Goal: Task Accomplishment & Management: Manage account settings

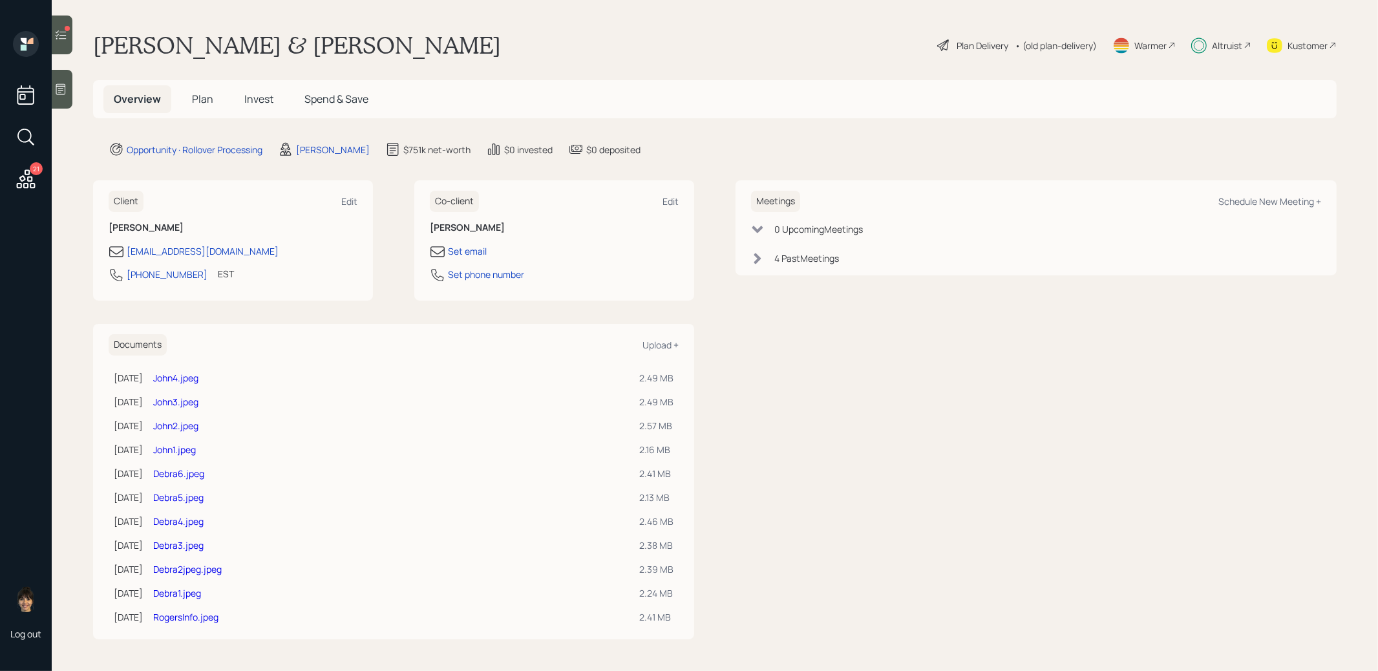
click at [259, 98] on span "Invest" at bounding box center [258, 99] width 29 height 14
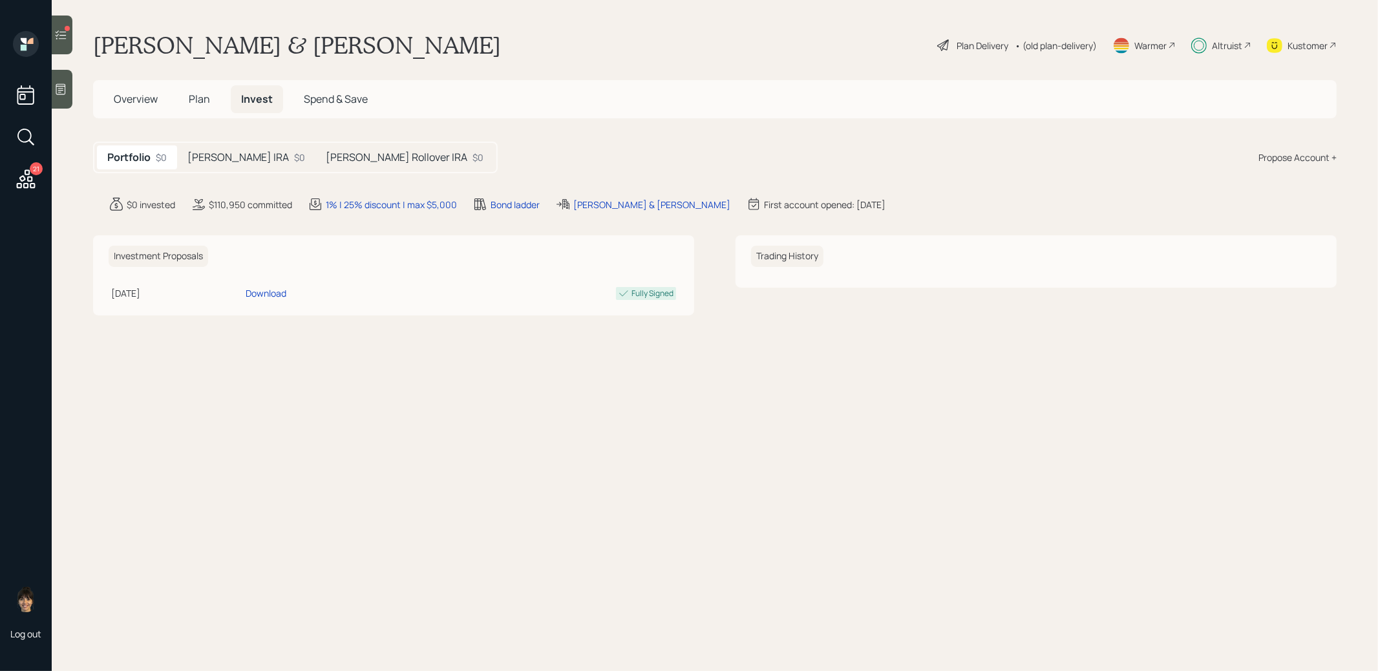
click at [236, 160] on h5 "[PERSON_NAME] IRA" at bounding box center [237, 157] width 101 height 12
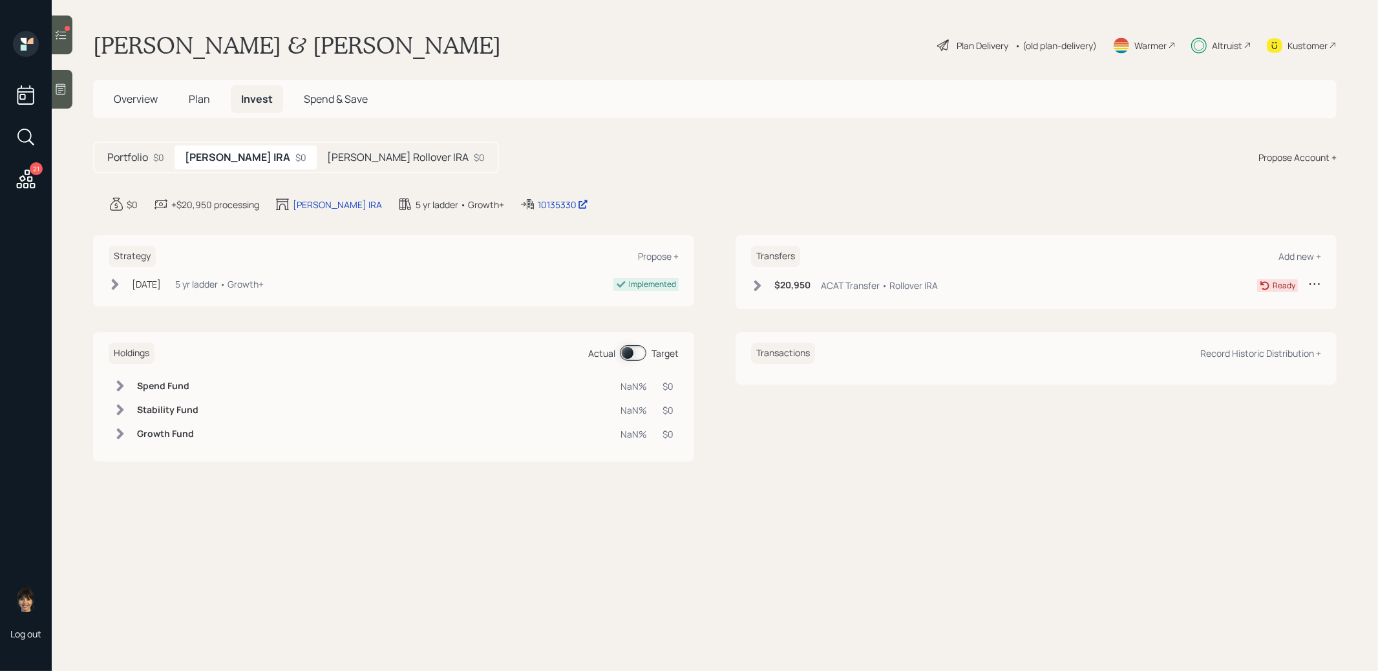
click at [758, 281] on icon at bounding box center [757, 285] width 7 height 11
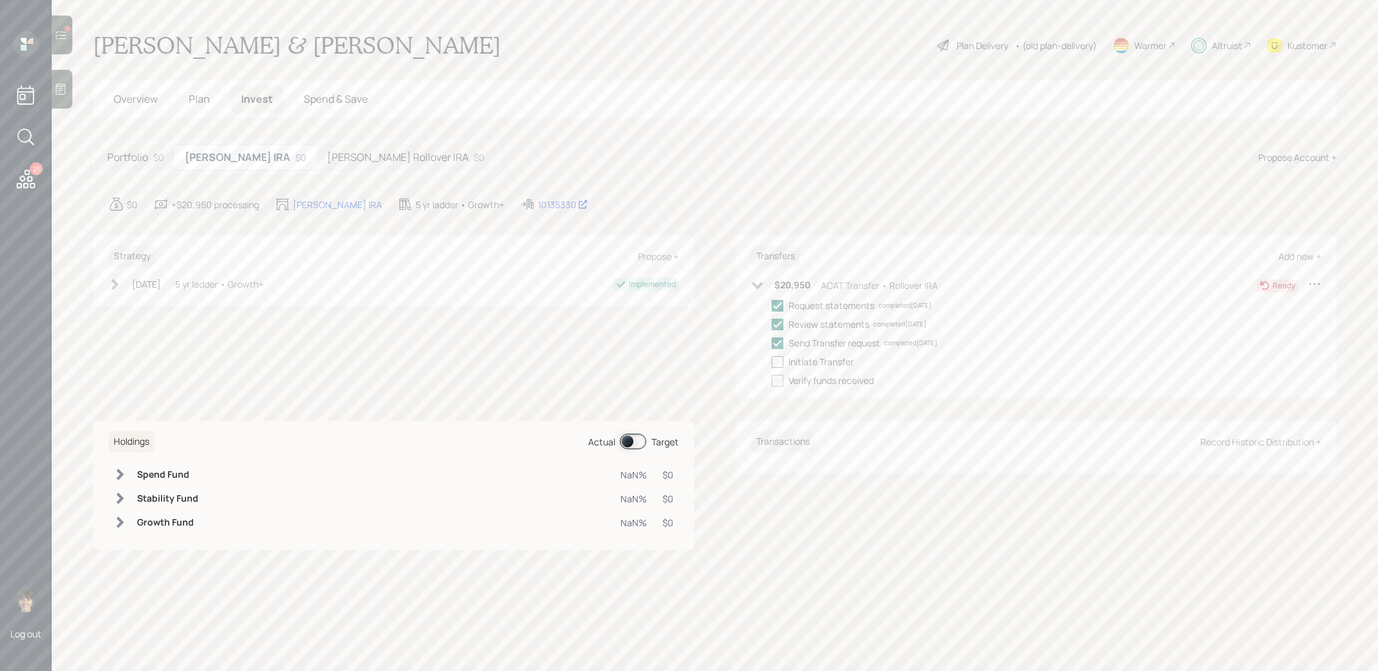
click at [778, 361] on div at bounding box center [778, 362] width 12 height 12
click at [772, 361] on input "checkbox" at bounding box center [771, 361] width 1 height 1
checkbox input "true"
click at [65, 38] on icon at bounding box center [61, 34] width 11 height 9
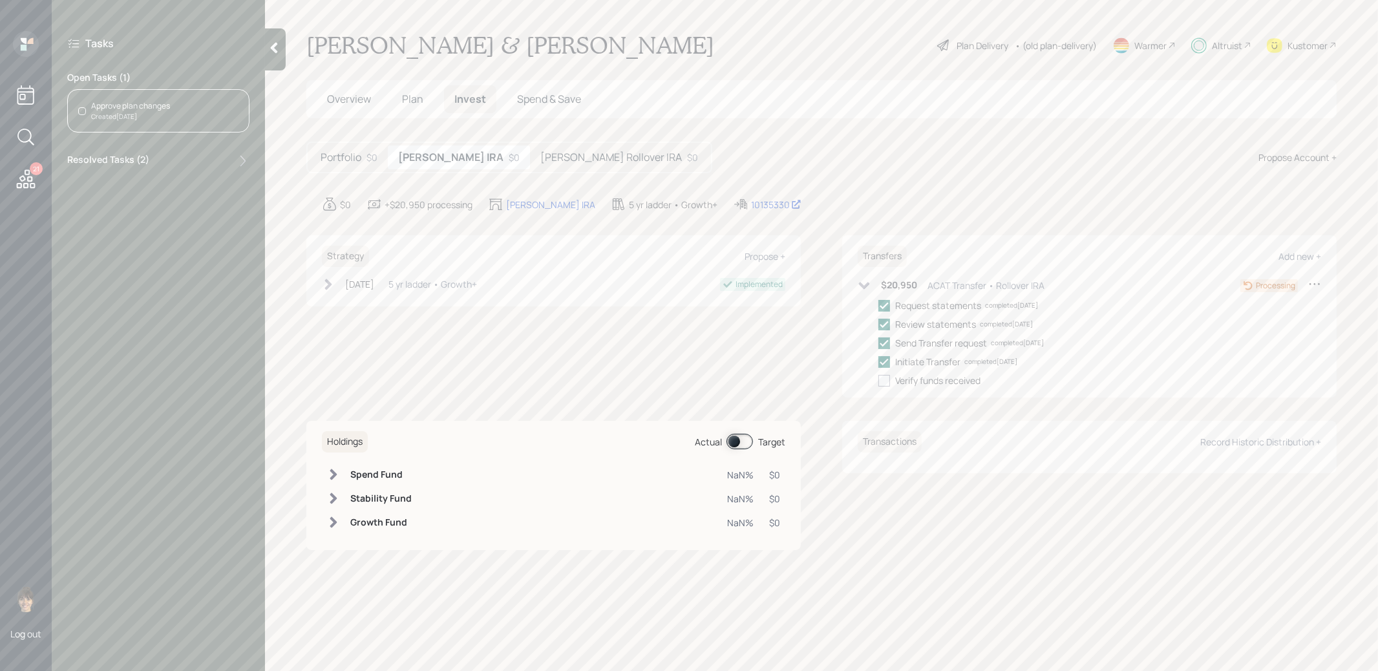
click at [409, 94] on span "Plan" at bounding box center [412, 99] width 21 height 14
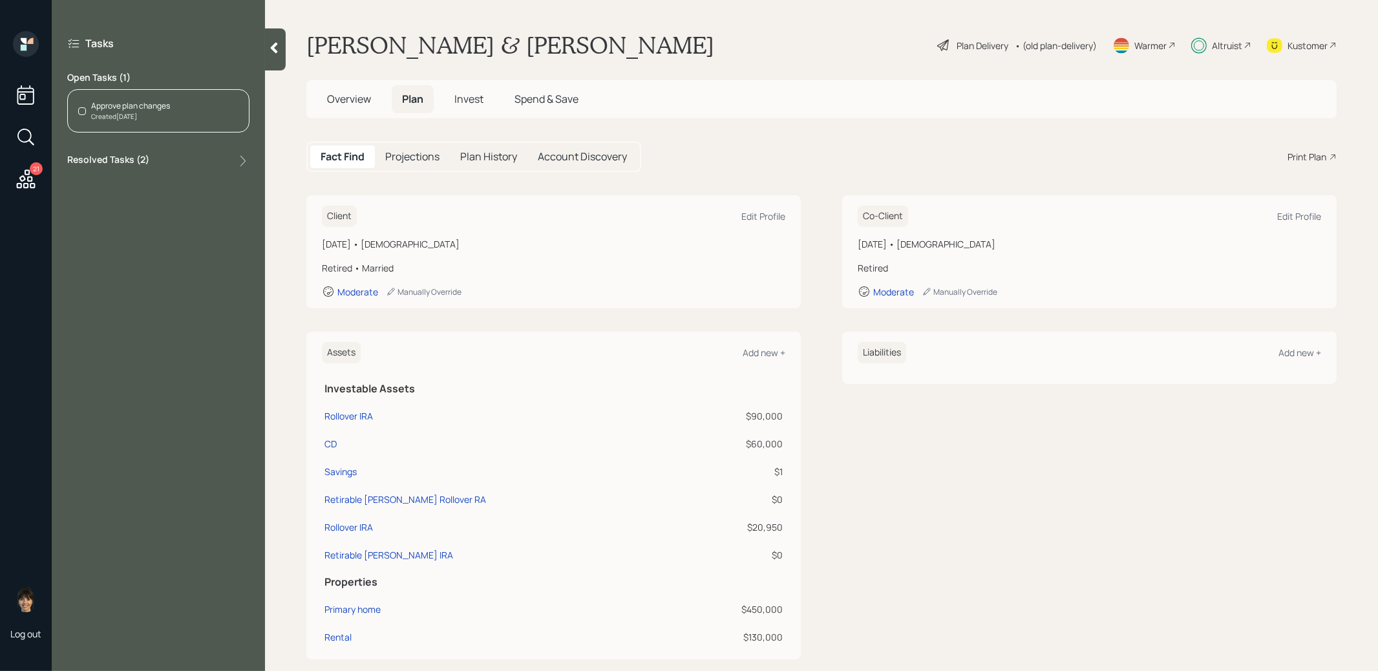
click at [348, 98] on span "Overview" at bounding box center [349, 99] width 44 height 14
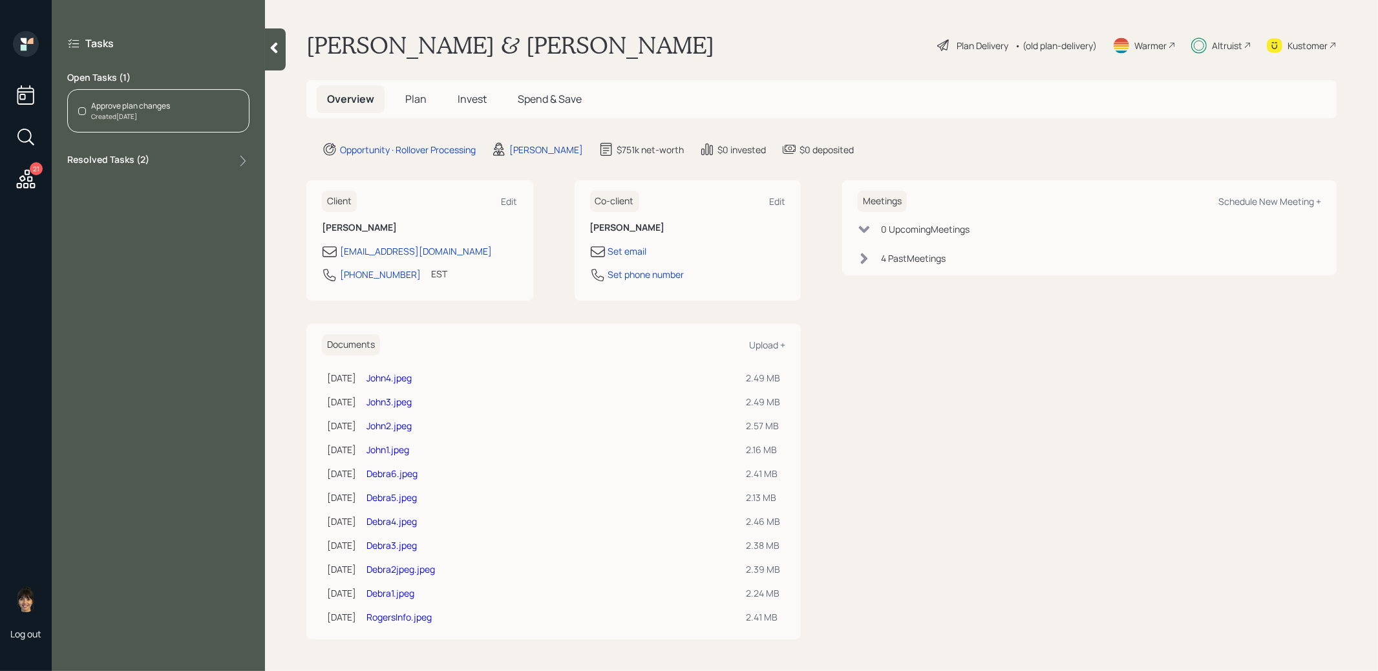
click at [467, 100] on span "Invest" at bounding box center [472, 99] width 29 height 14
